Goal: Information Seeking & Learning: Learn about a topic

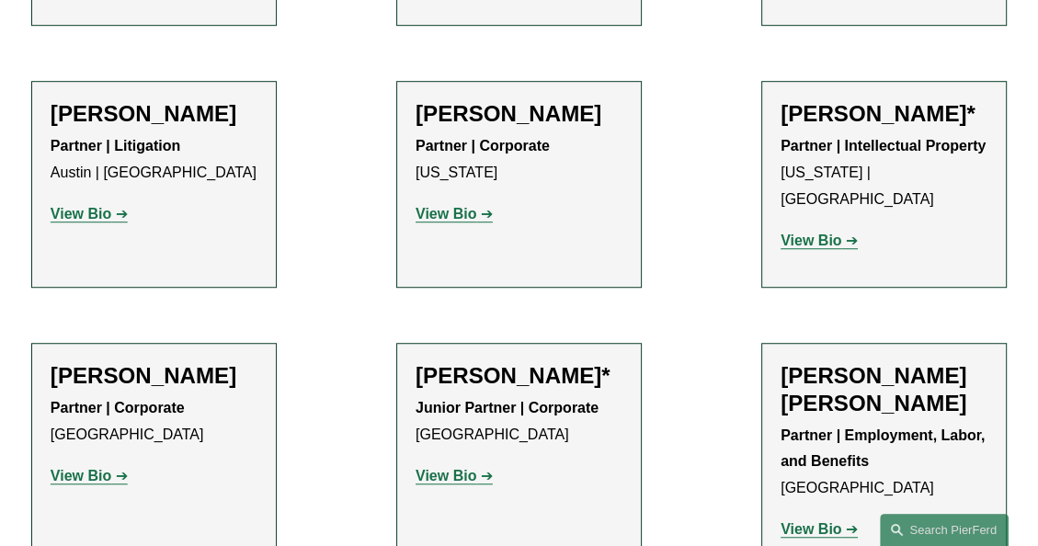
scroll to position [884, 0]
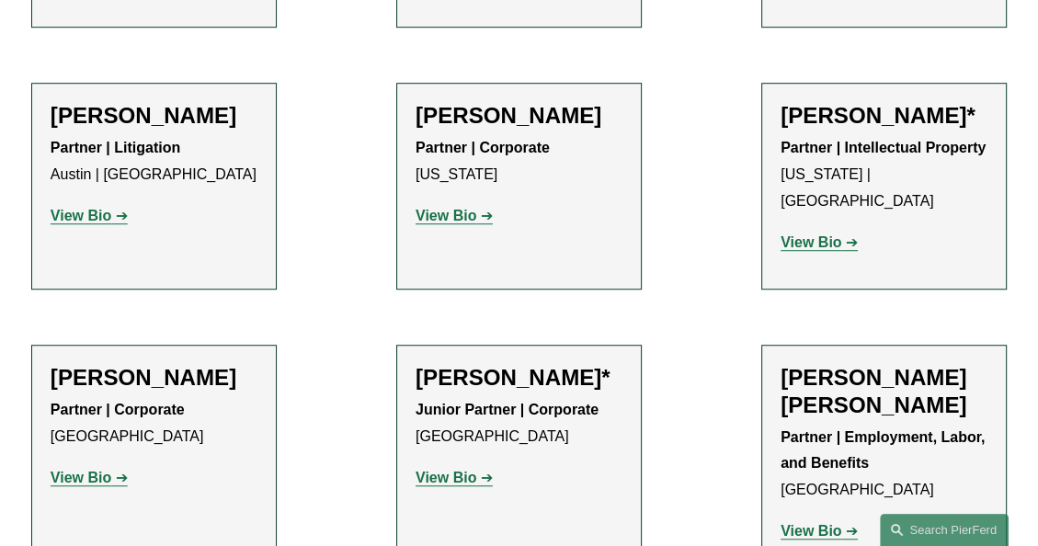
click at [456, 213] on strong "View Bio" at bounding box center [446, 216] width 61 height 16
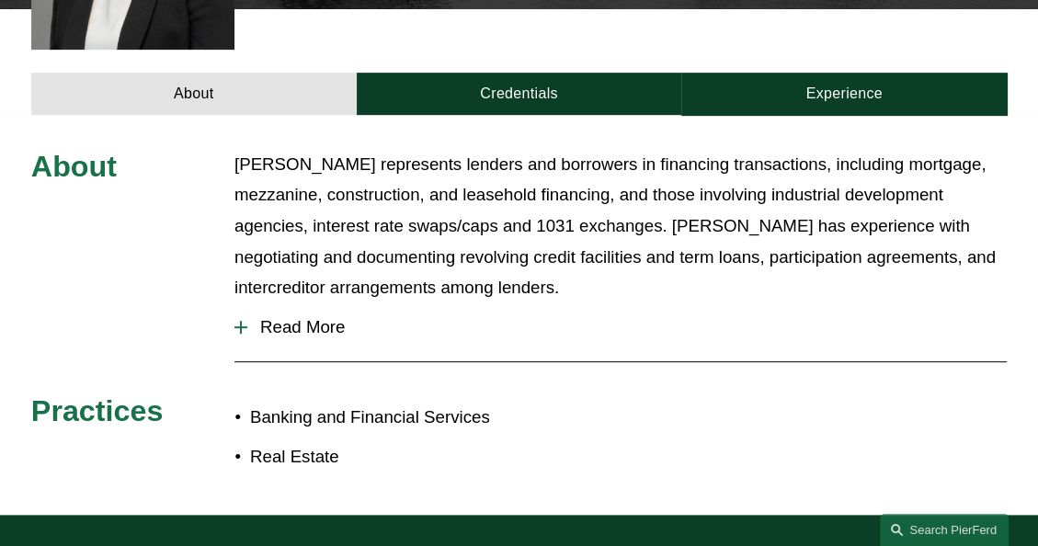
scroll to position [647, 0]
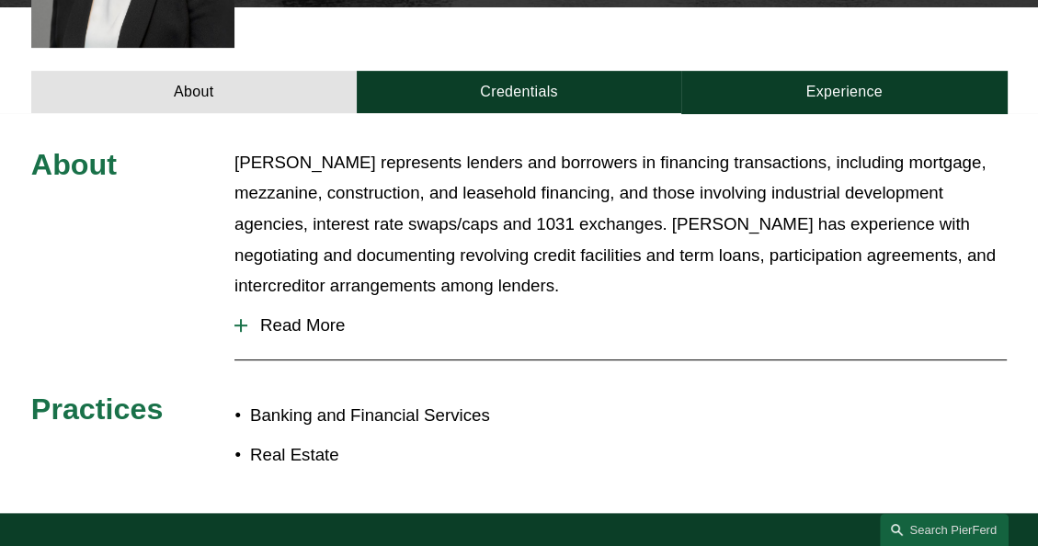
click at [311, 315] on span "Read More" at bounding box center [627, 325] width 760 height 20
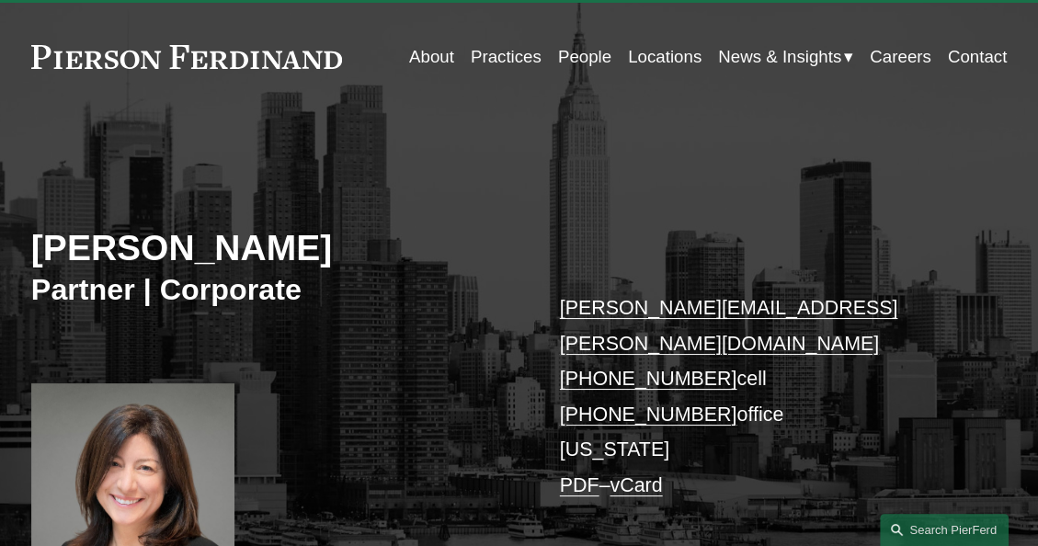
scroll to position [46, 0]
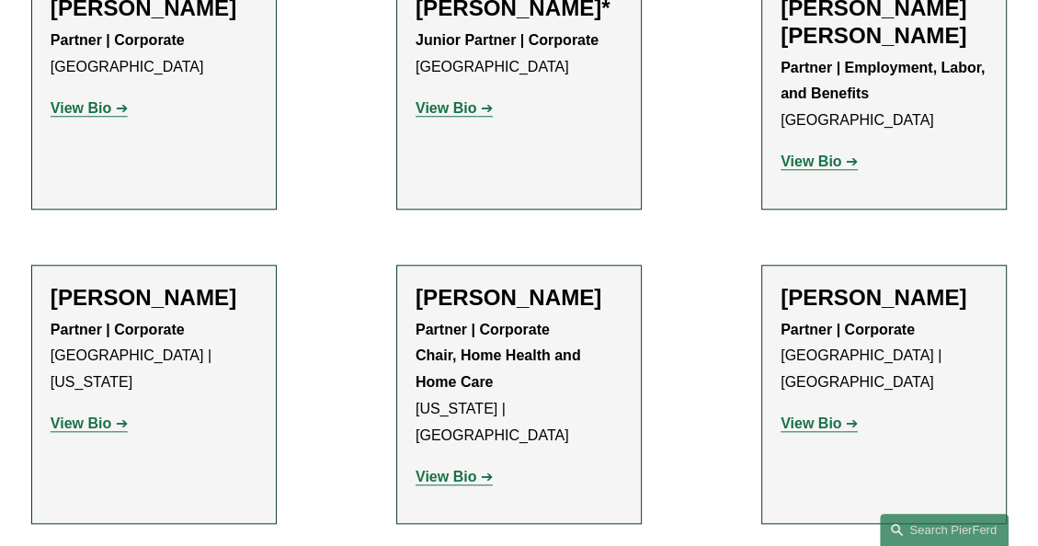
scroll to position [1256, 0]
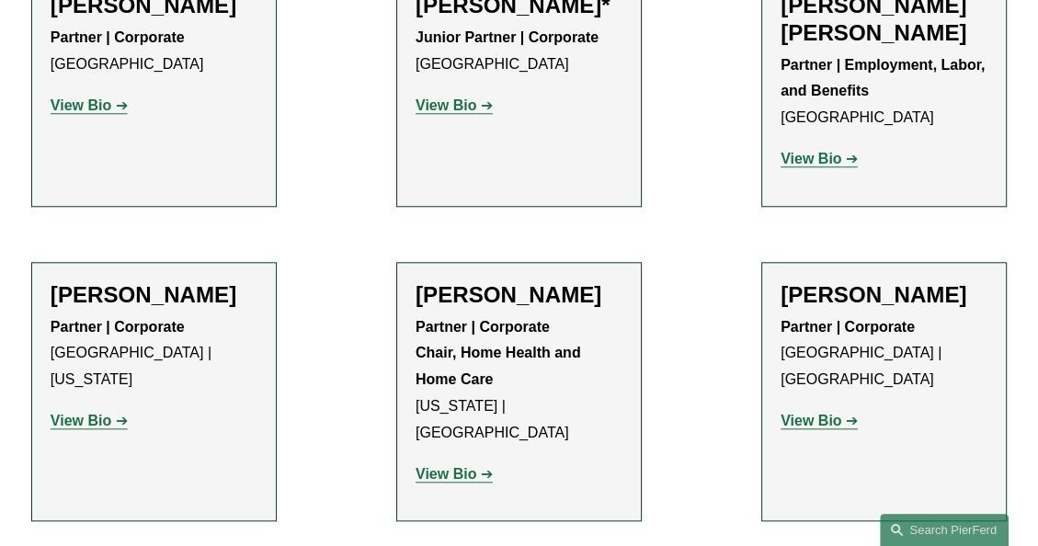
click at [825, 413] on strong "View Bio" at bounding box center [811, 421] width 61 height 16
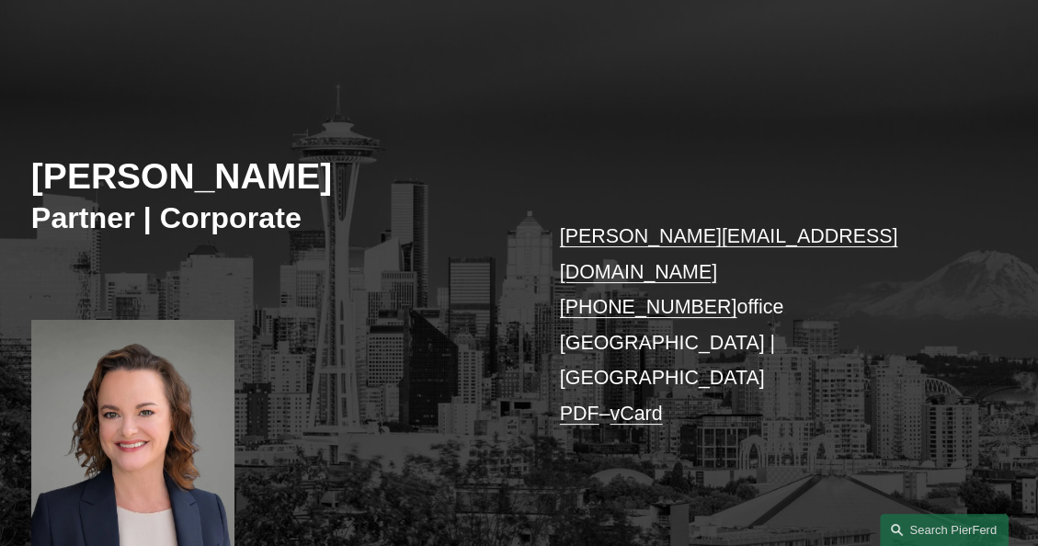
scroll to position [118, 0]
